Goal: Information Seeking & Learning: Learn about a topic

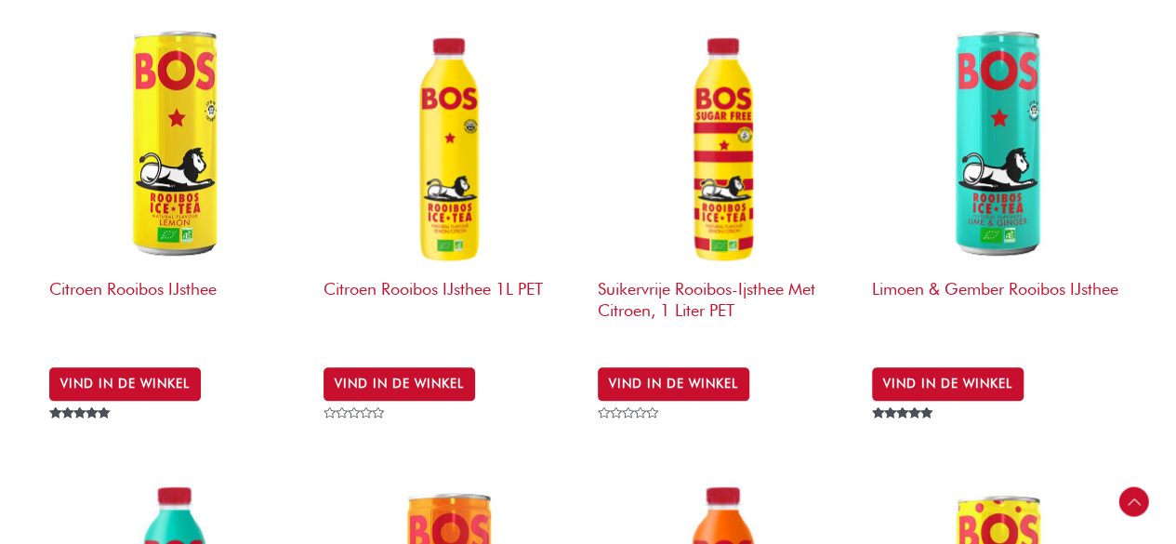
scroll to position [684, 0]
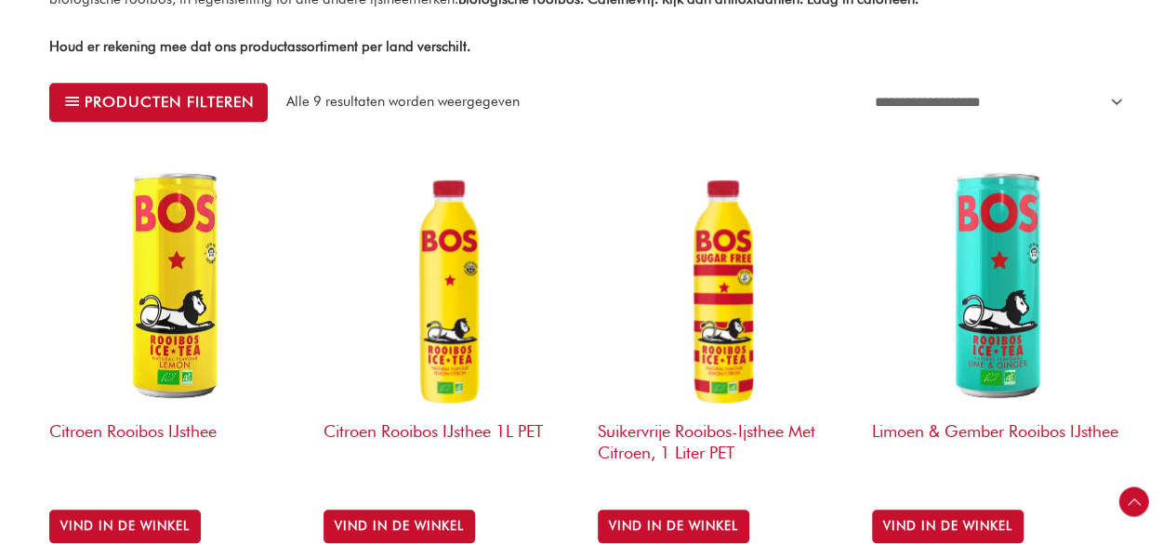
click at [203, 306] on img at bounding box center [177, 284] width 256 height 256
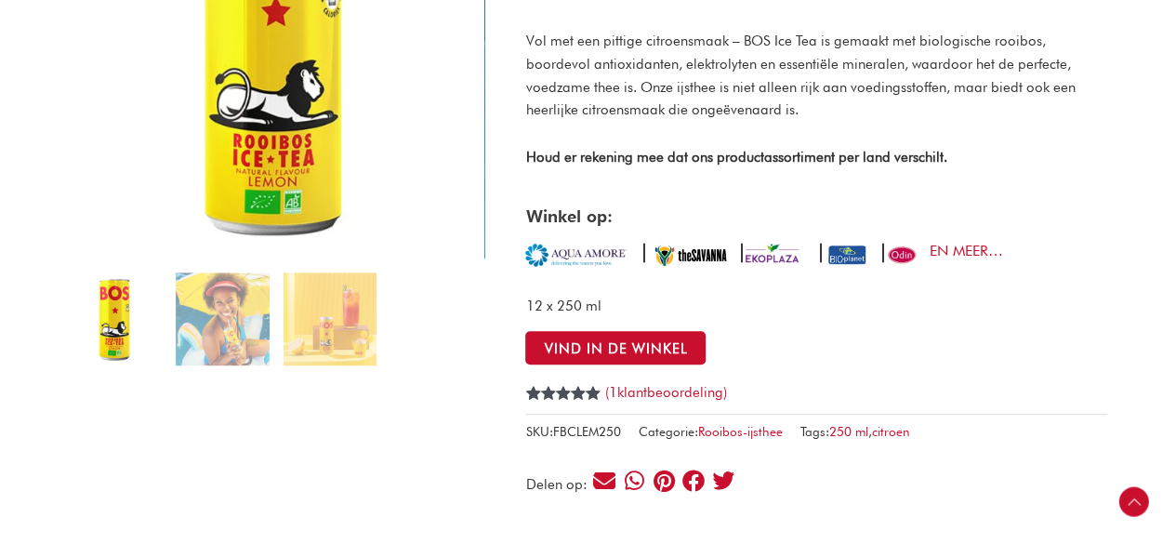
scroll to position [436, 0]
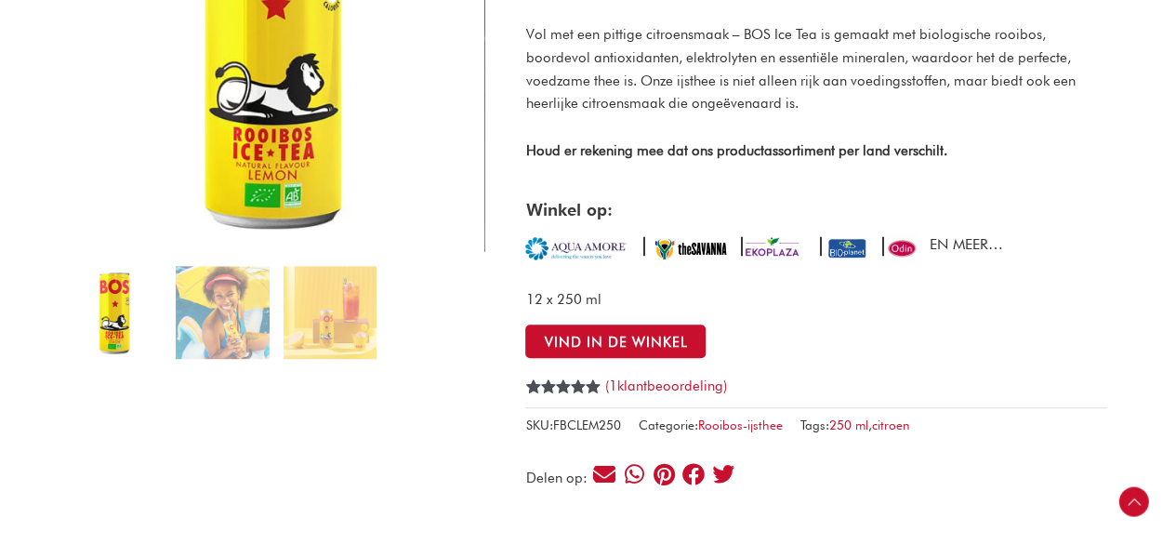
click at [960, 244] on font "EN MEER…" at bounding box center [965, 244] width 73 height 18
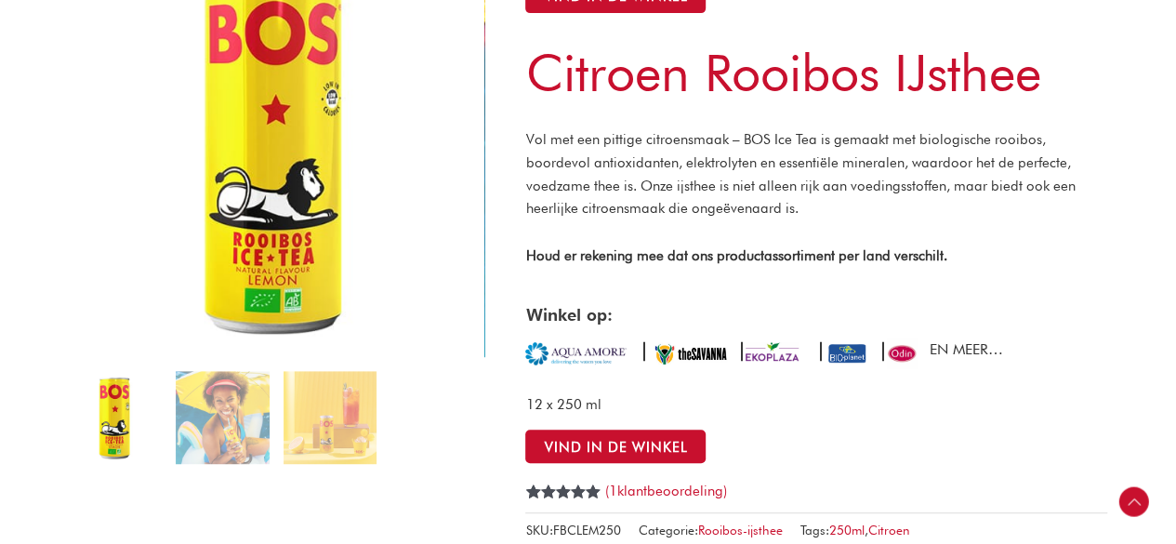
scroll to position [324, 0]
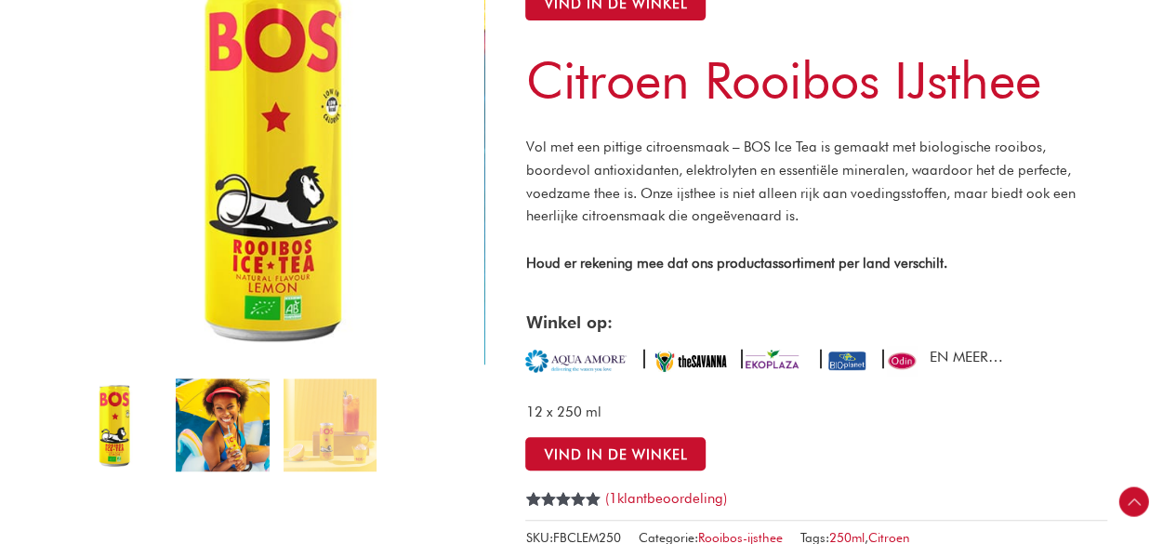
click at [237, 405] on img at bounding box center [222, 424] width 93 height 93
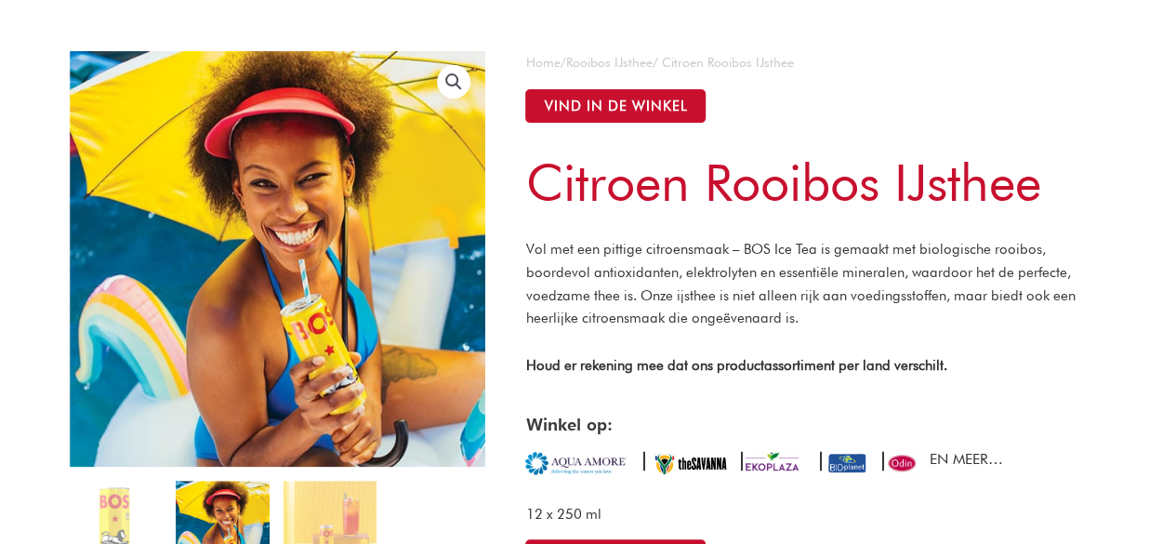
scroll to position [247, 0]
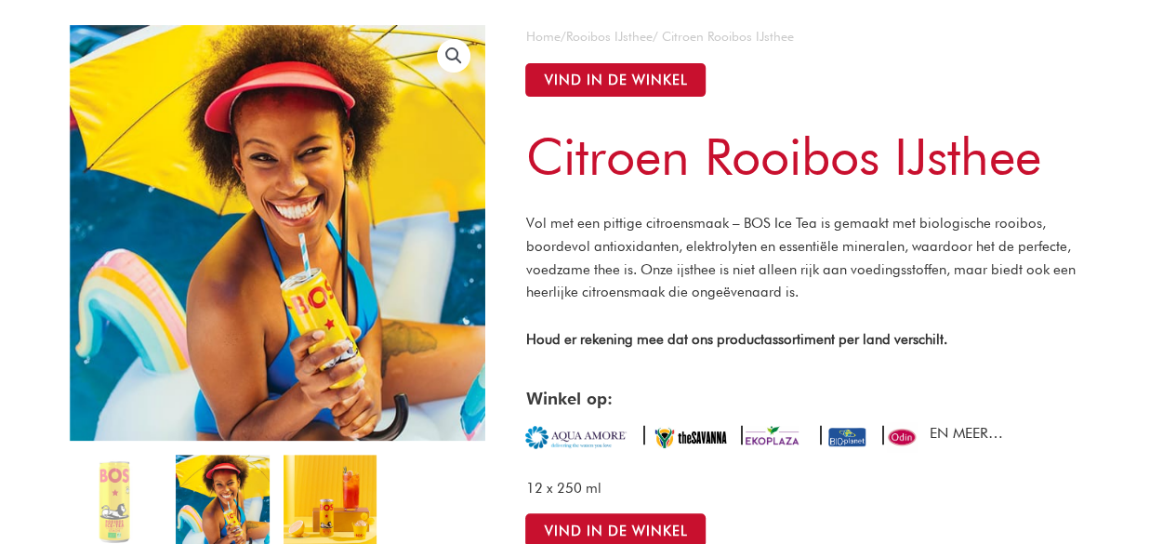
click at [350, 486] on img at bounding box center [330, 501] width 93 height 93
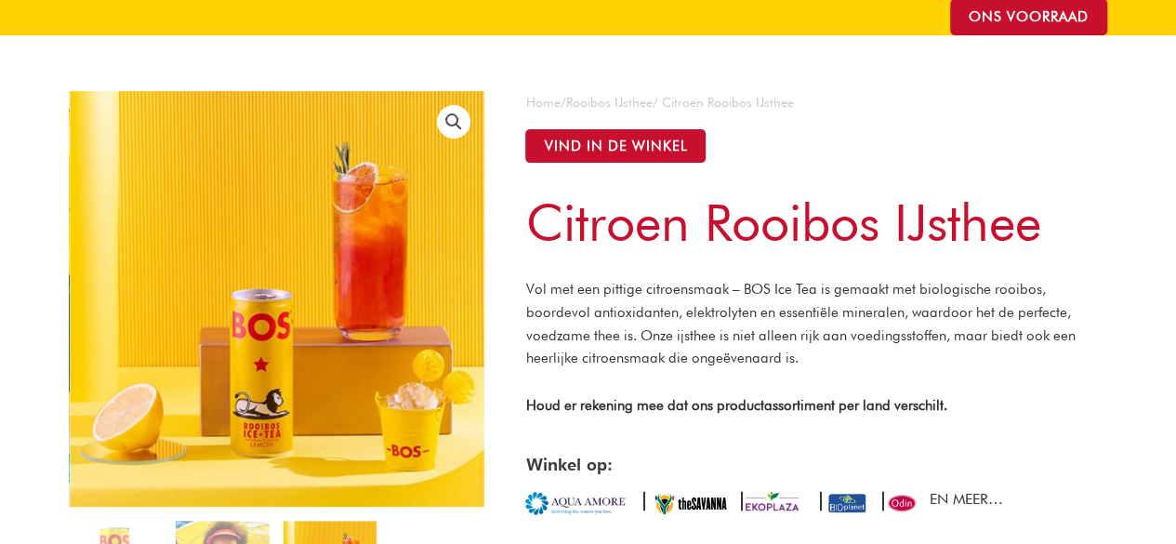
scroll to position [32, 0]
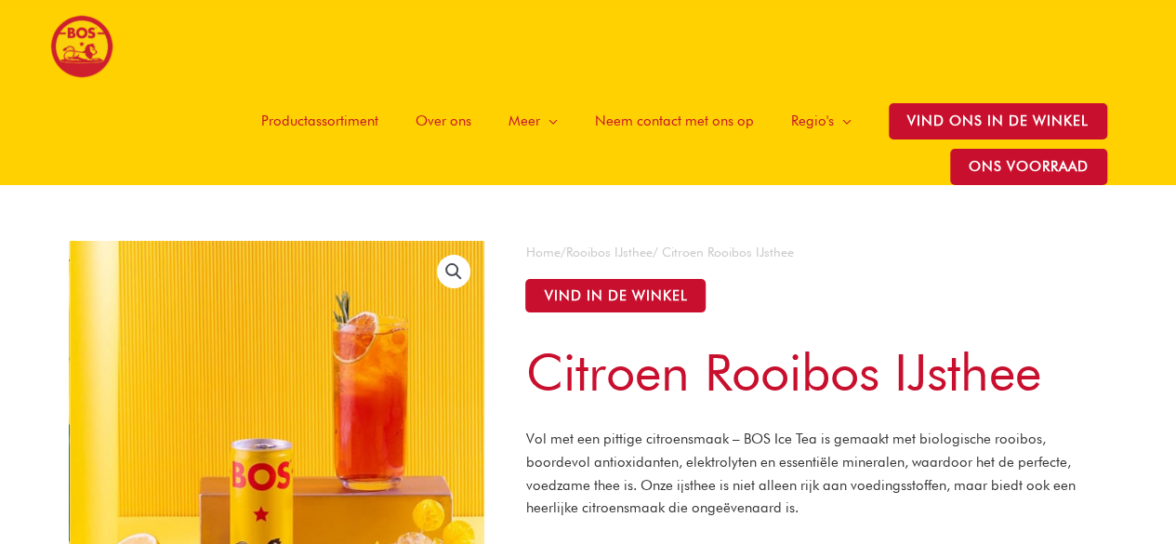
click at [431, 115] on font "Over ons" at bounding box center [444, 121] width 56 height 17
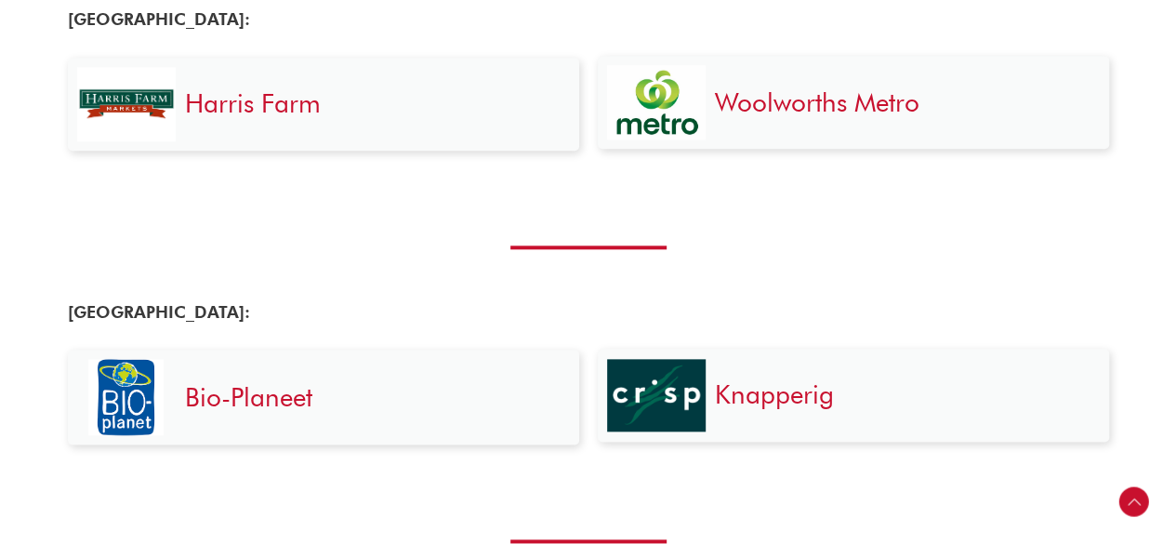
scroll to position [1110, 0]
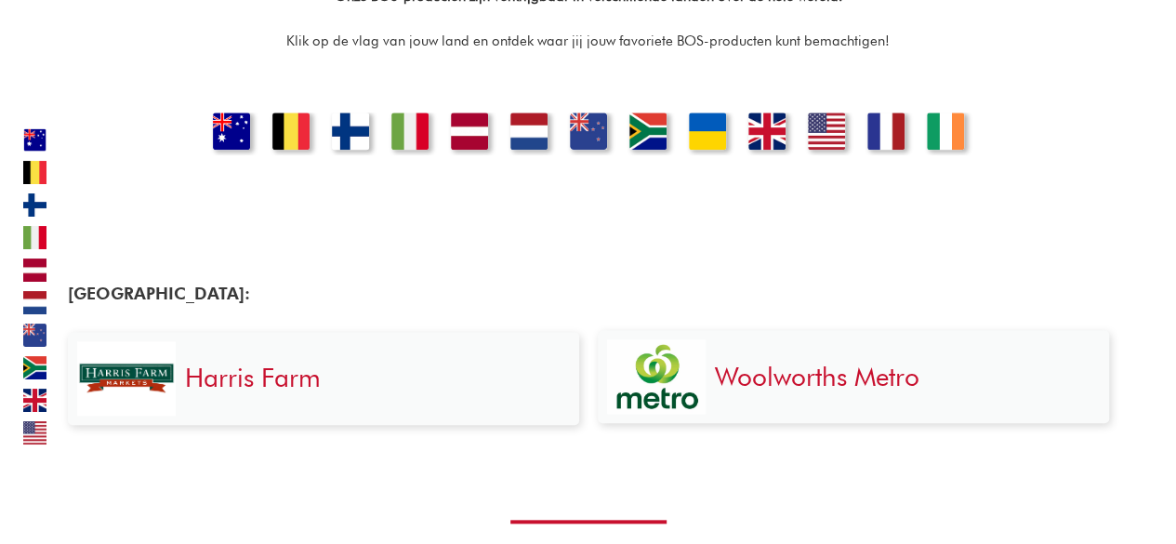
scroll to position [0, 0]
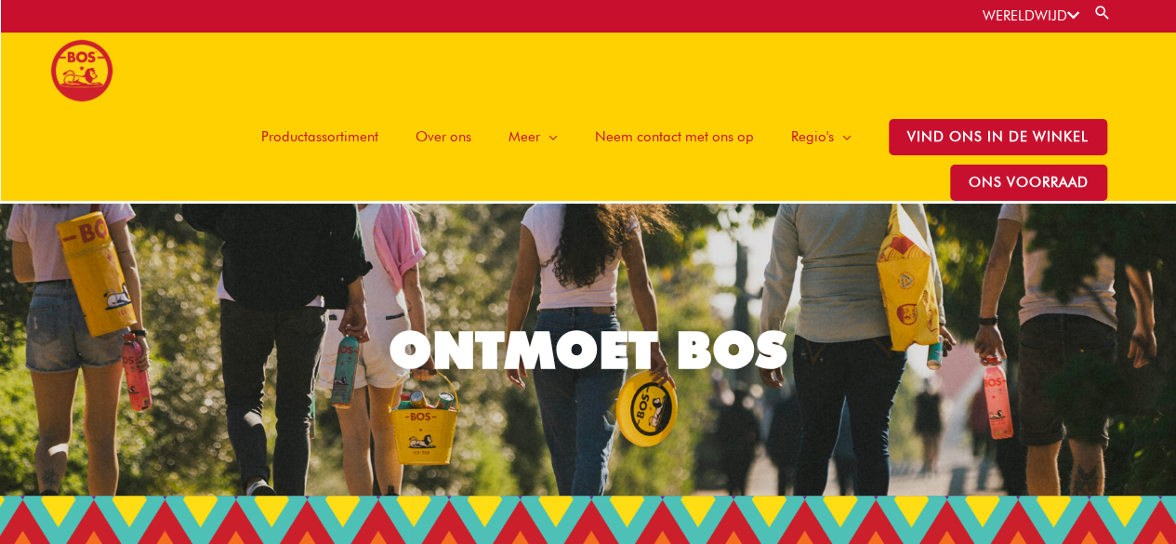
click at [331, 139] on font "Productassortiment" at bounding box center [319, 136] width 117 height 17
